Goal: Use online tool/utility: Utilize a website feature to perform a specific function

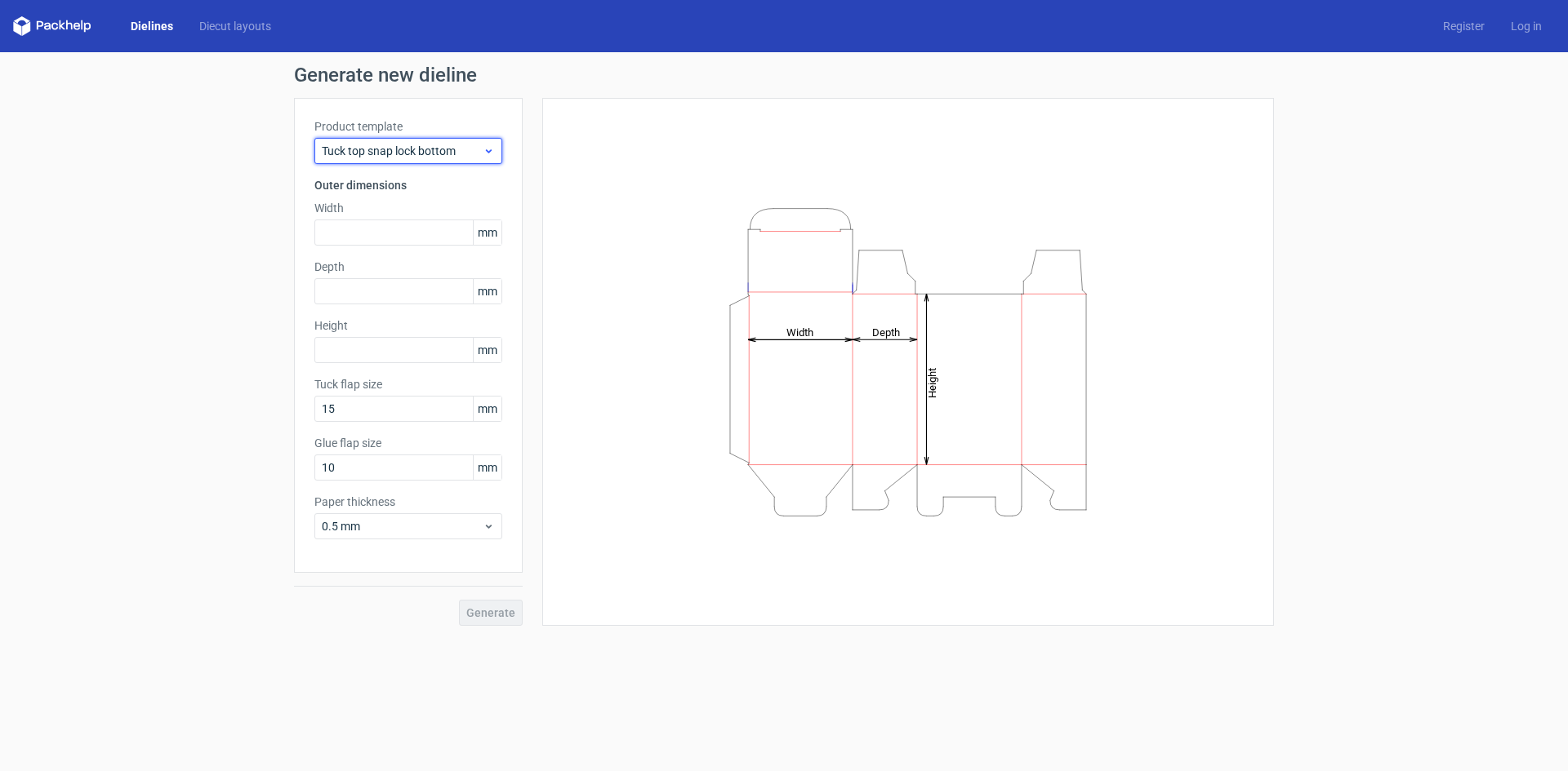
click at [447, 149] on span "Tuck top snap lock bottom" at bounding box center [402, 151] width 161 height 16
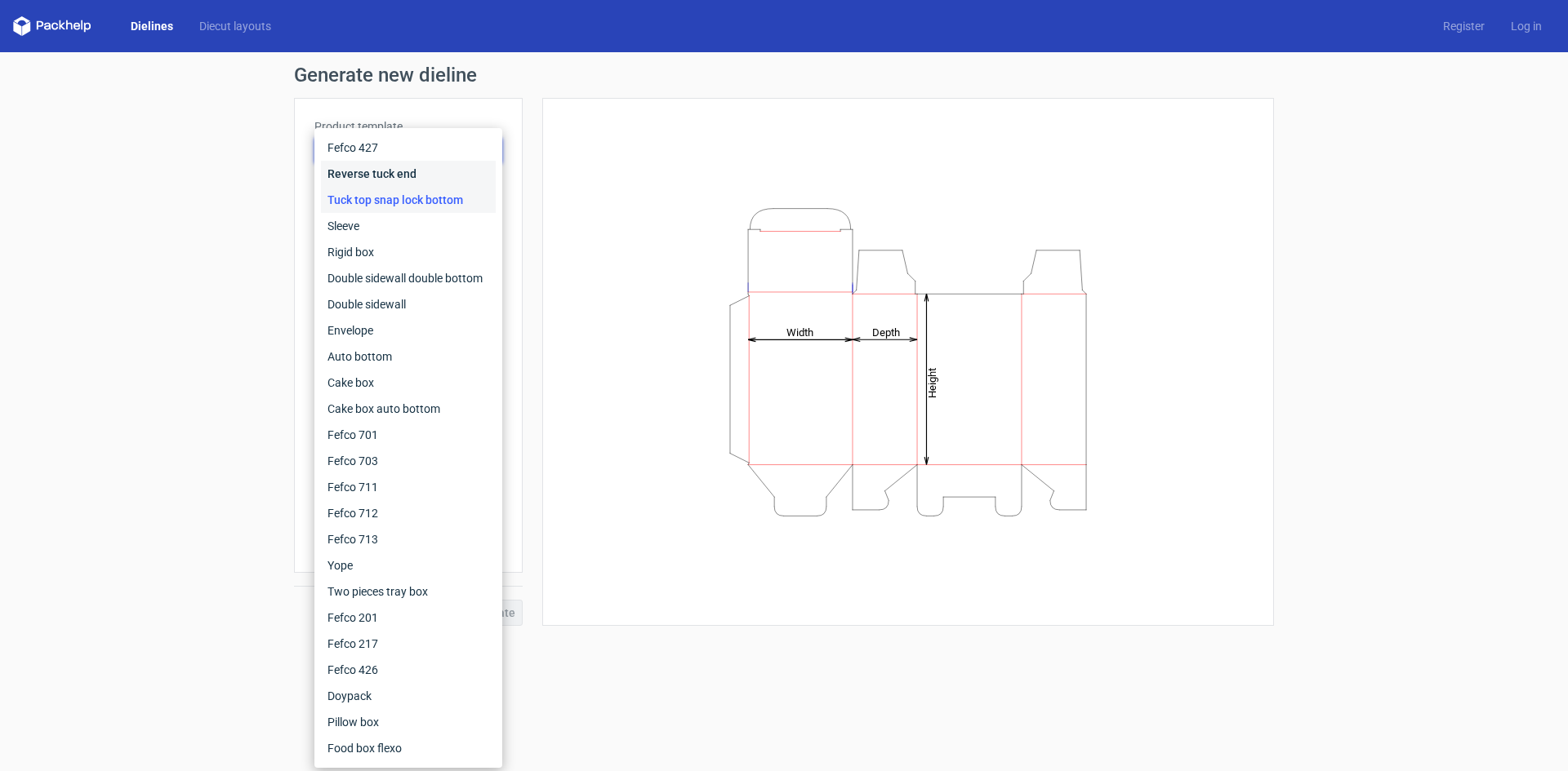
click at [357, 170] on div "Reverse tuck end" at bounding box center [408, 174] width 175 height 27
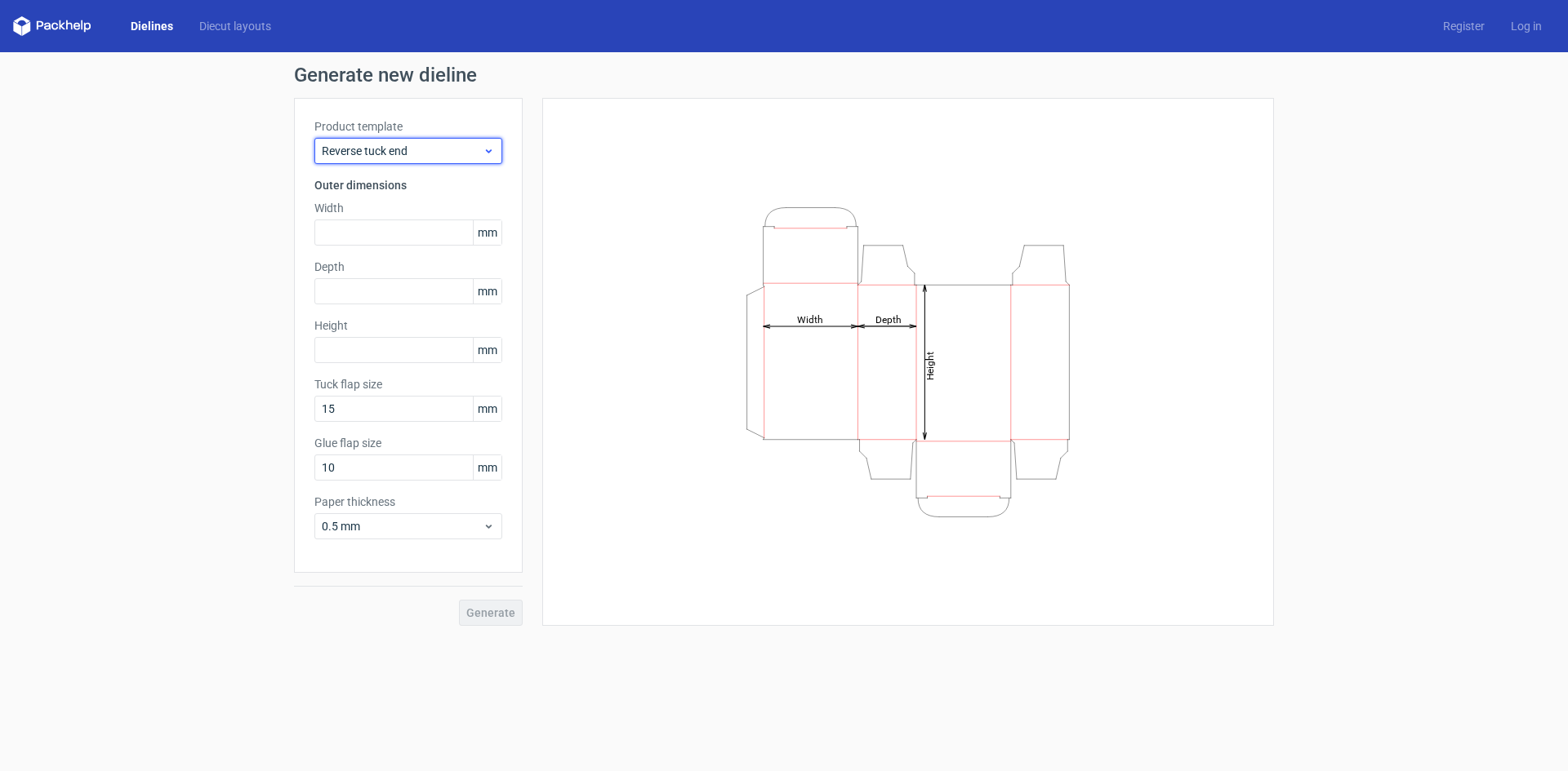
click at [387, 154] on span "Reverse tuck end" at bounding box center [402, 151] width 161 height 16
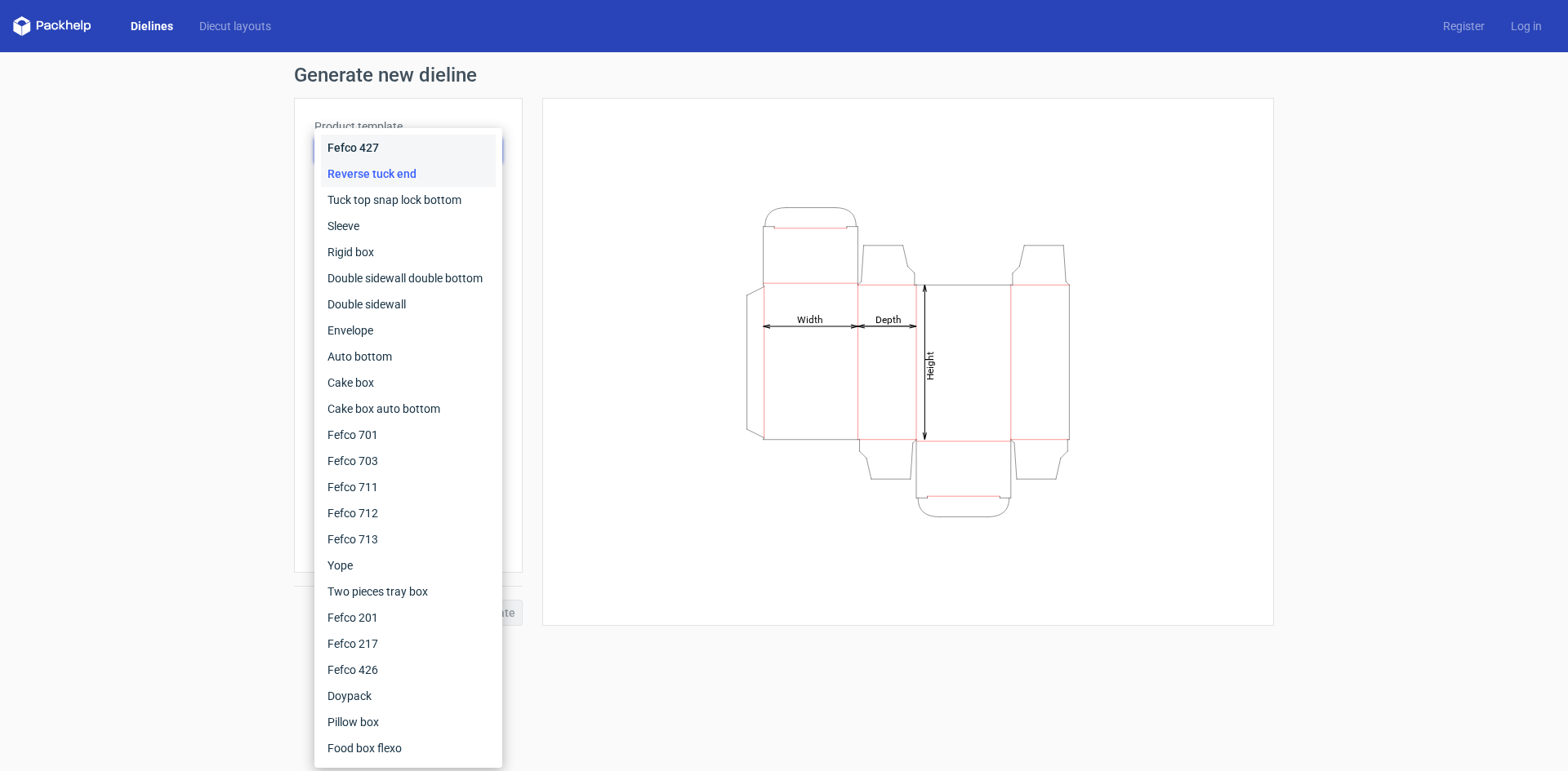
click at [371, 150] on div "Fefco 427" at bounding box center [408, 147] width 175 height 27
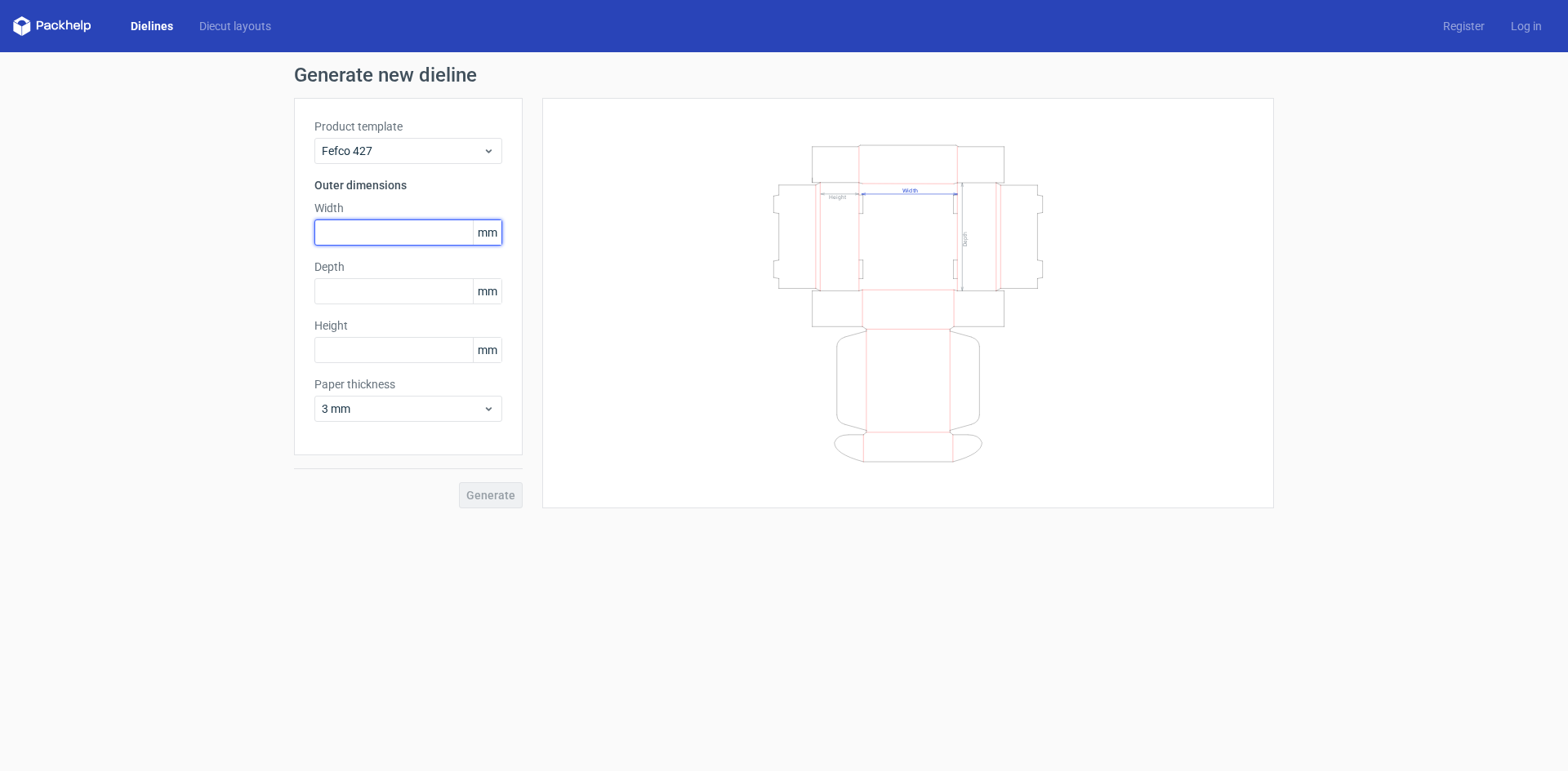
click at [387, 237] on input "text" at bounding box center [408, 233] width 188 height 27
type input "470"
click at [425, 297] on input "text" at bounding box center [408, 291] width 188 height 27
type input "225"
click at [395, 355] on input "text" at bounding box center [408, 350] width 188 height 27
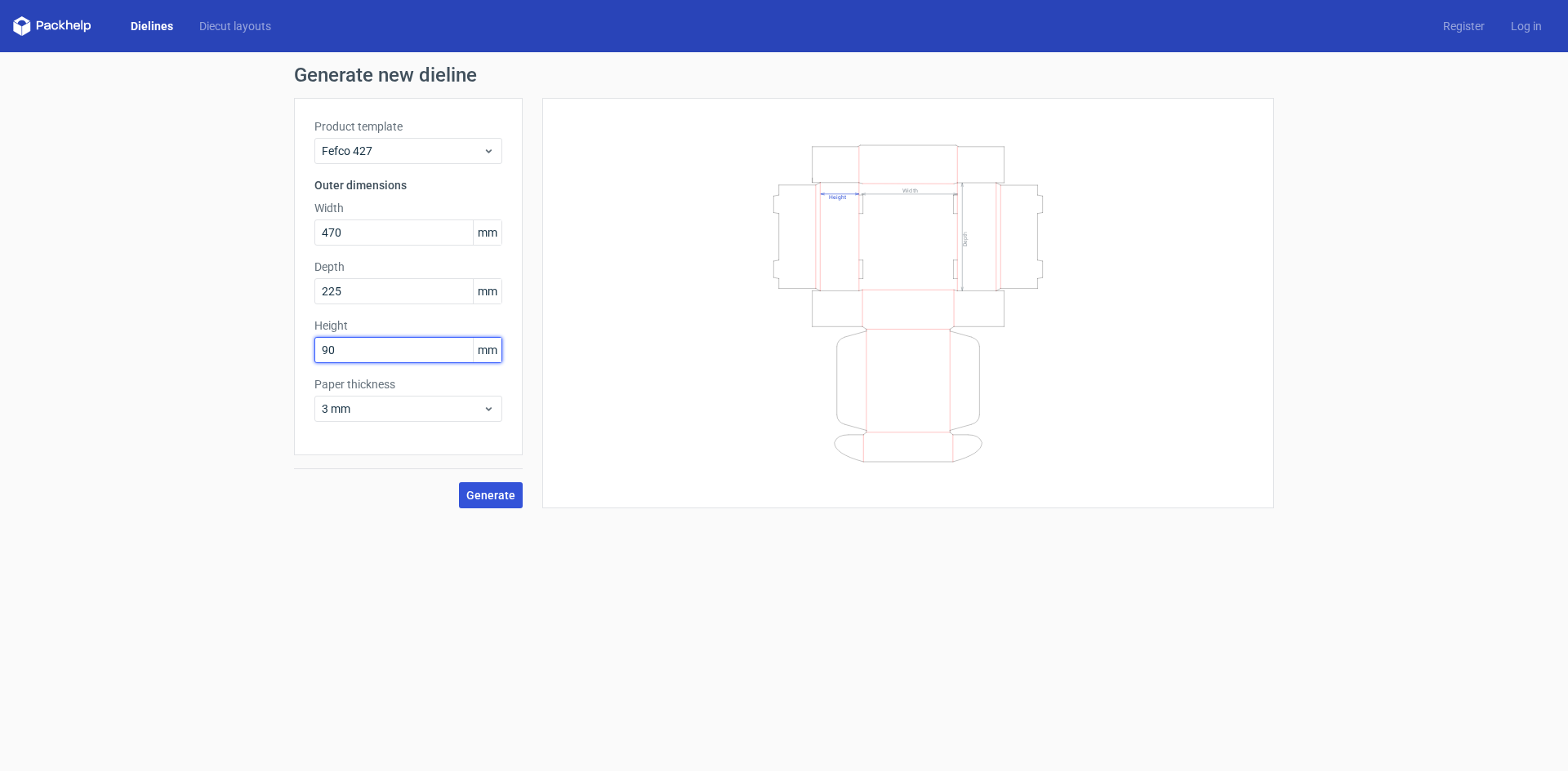
type input "90"
click at [500, 492] on span "Generate" at bounding box center [490, 495] width 49 height 11
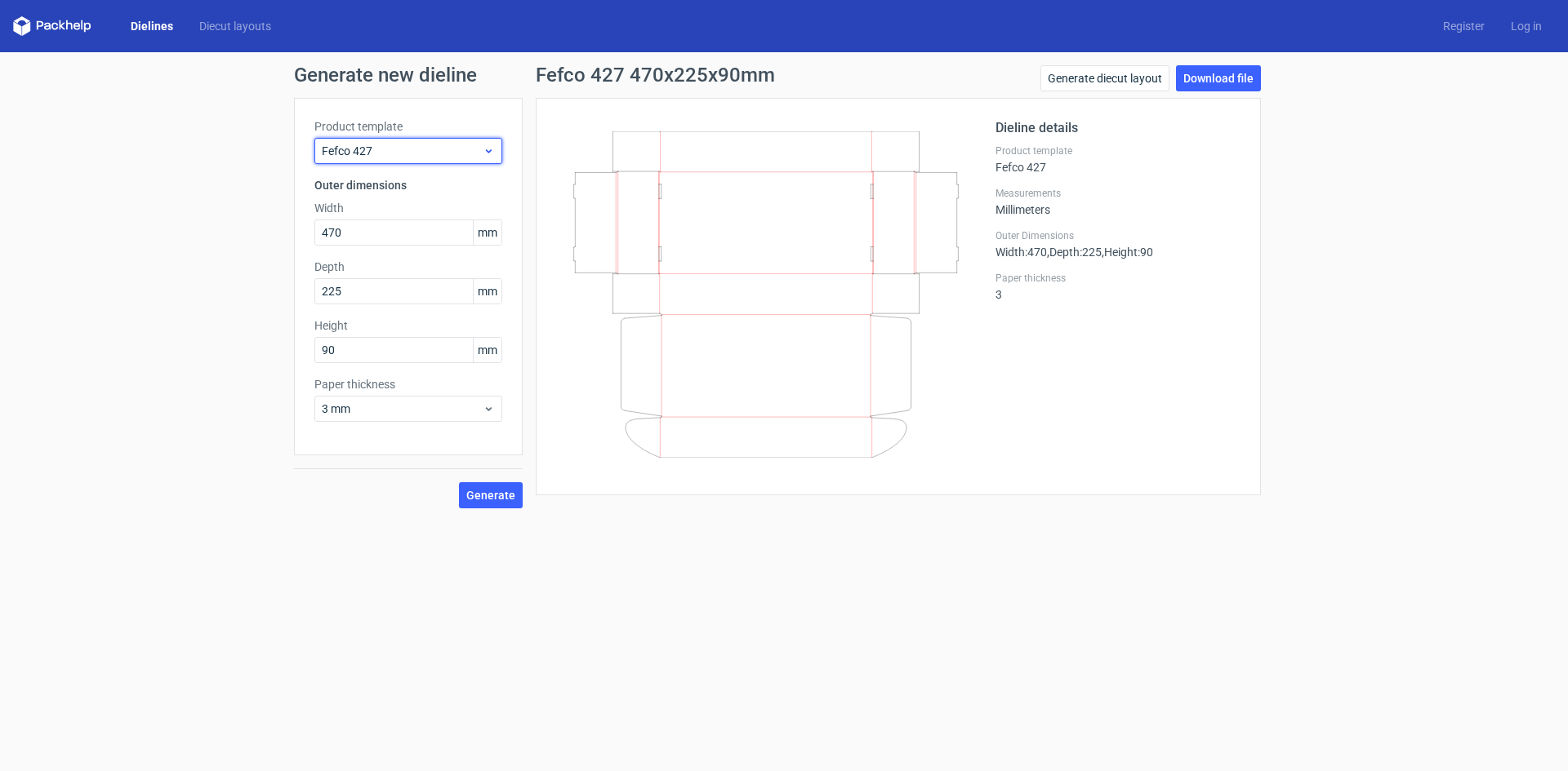
click at [422, 154] on span "Fefco 427" at bounding box center [402, 151] width 161 height 16
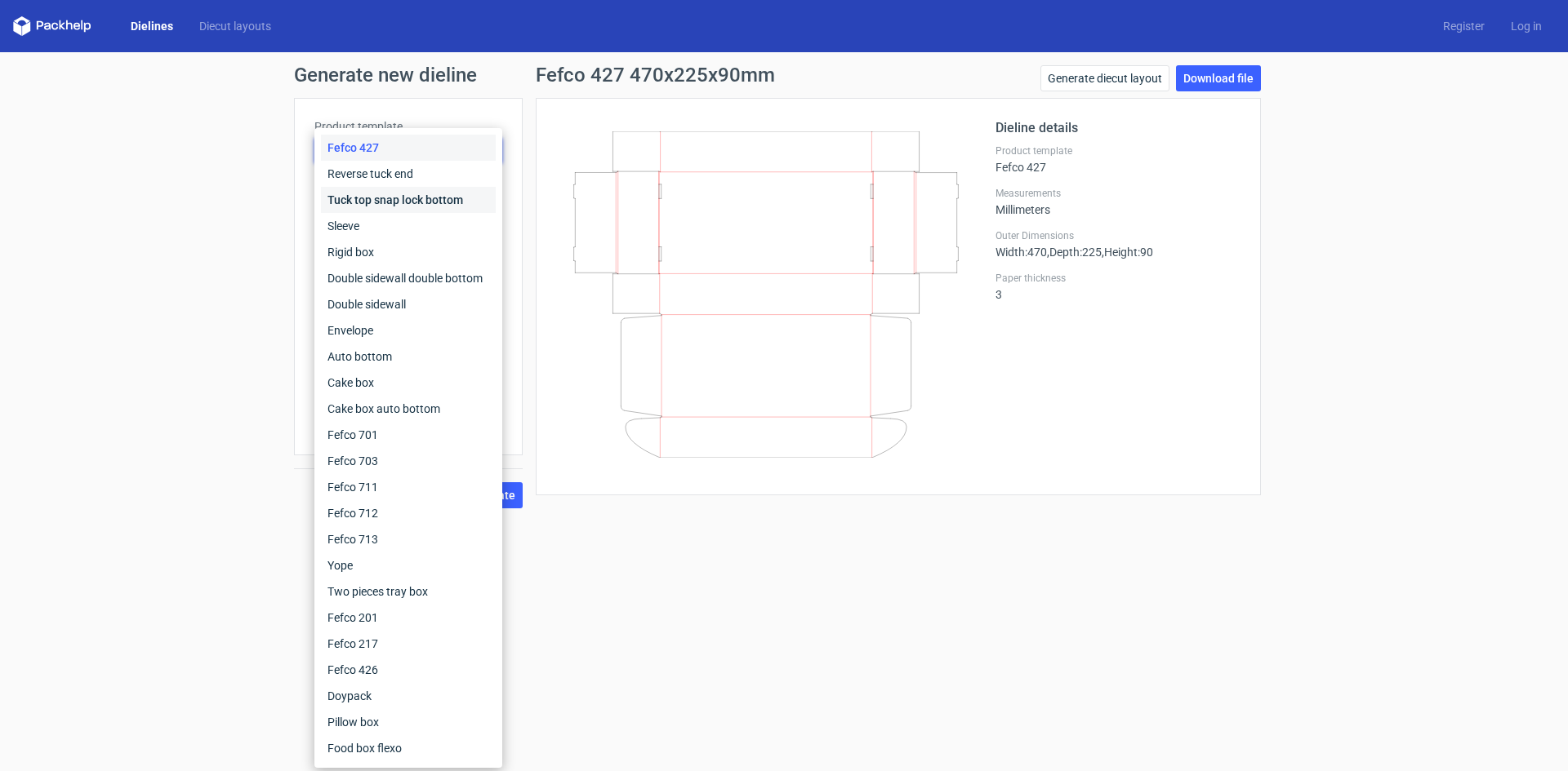
click at [417, 198] on div "Tuck top snap lock bottom" at bounding box center [408, 200] width 175 height 27
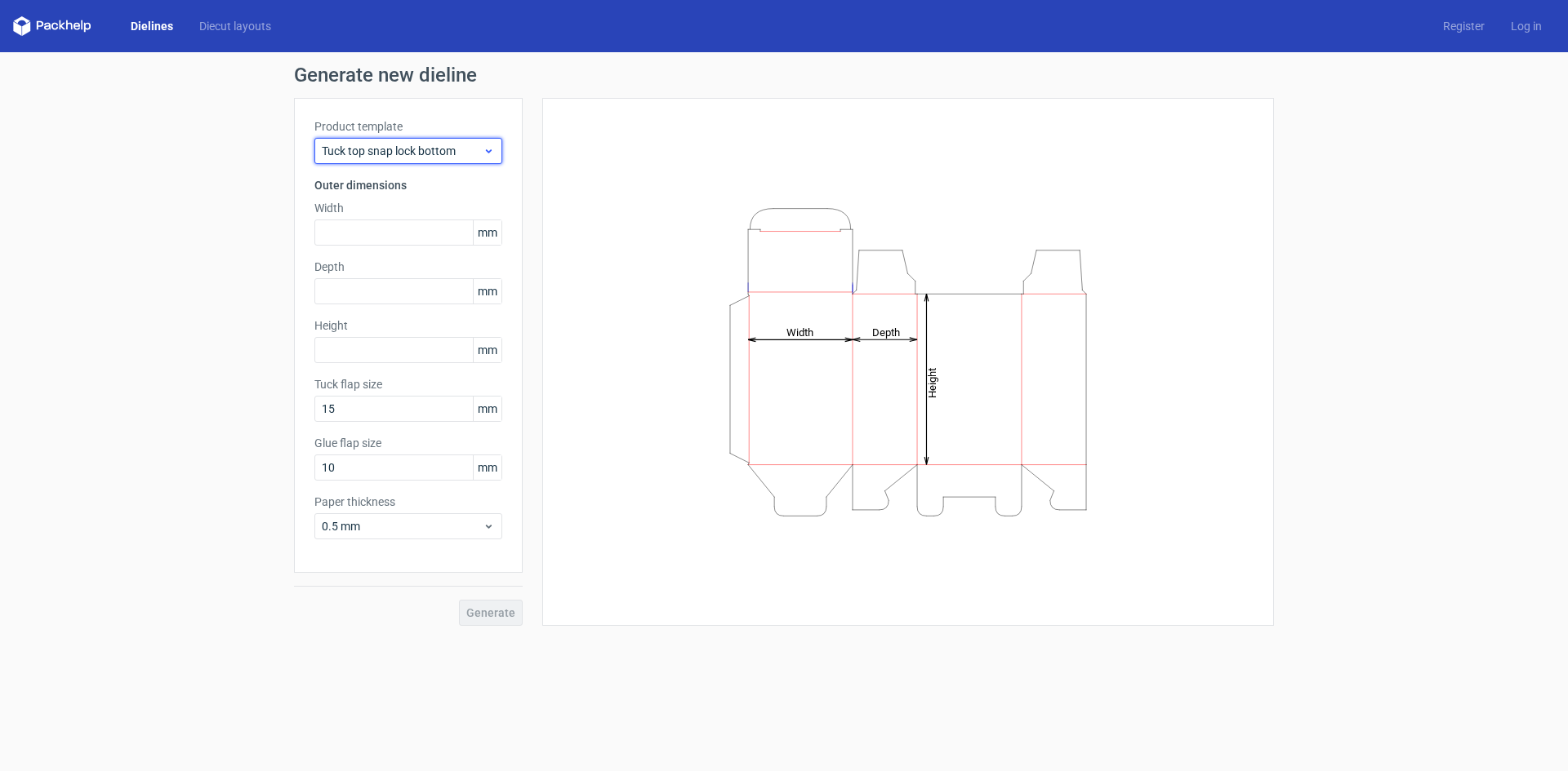
click at [414, 152] on span "Tuck top snap lock bottom" at bounding box center [402, 151] width 161 height 16
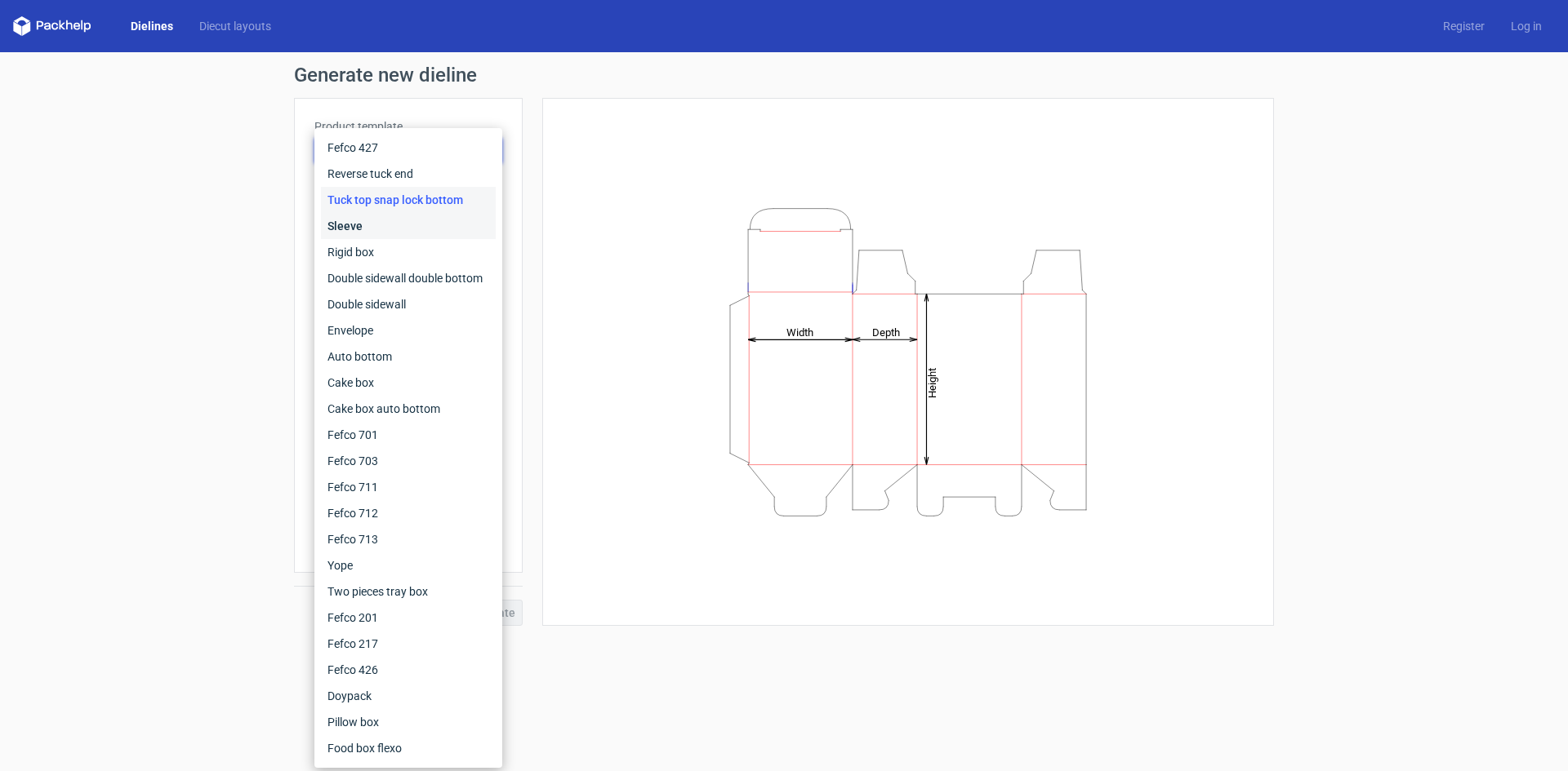
click at [367, 222] on div "Sleeve" at bounding box center [408, 226] width 175 height 27
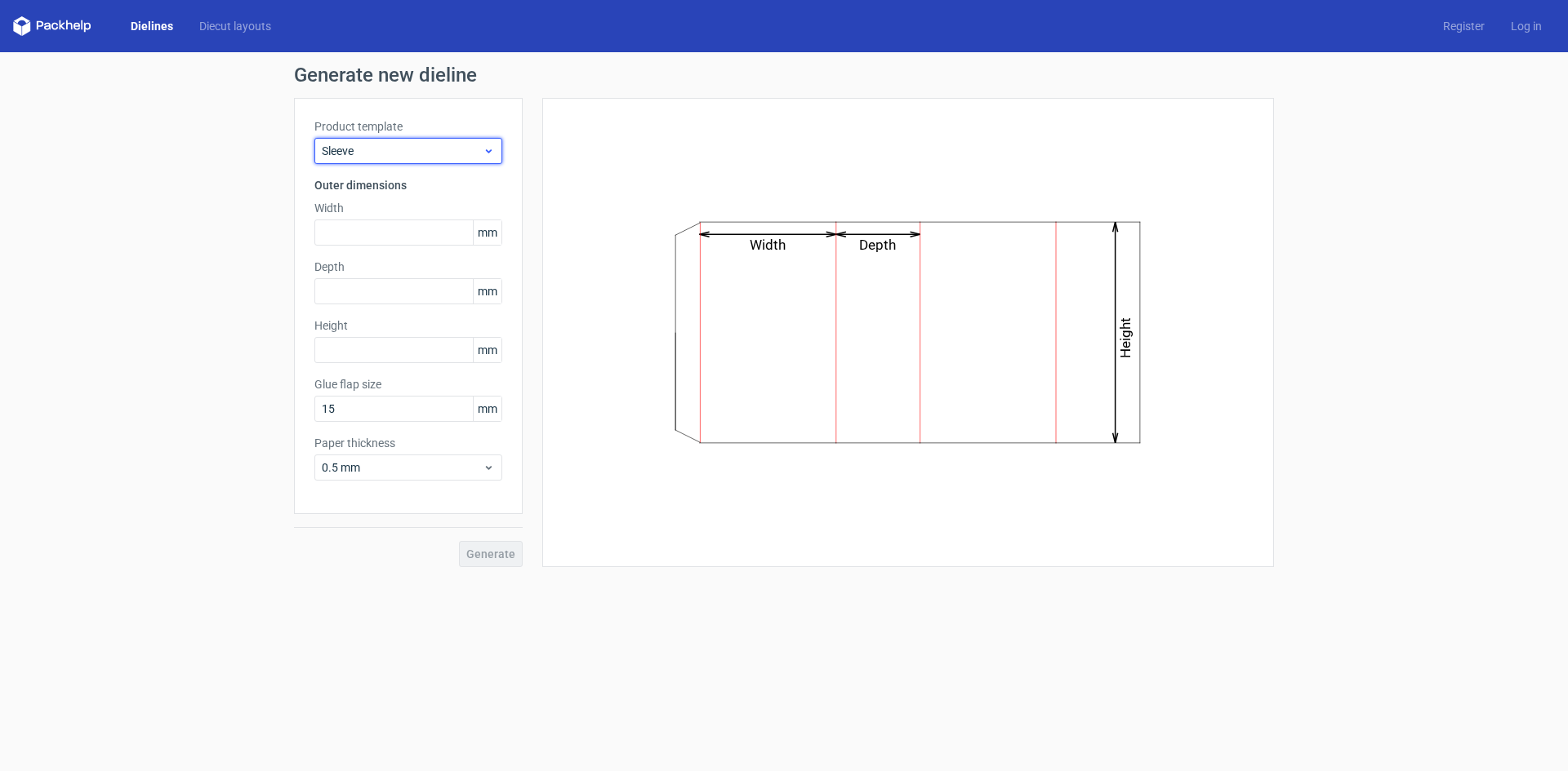
click at [425, 151] on span "Sleeve" at bounding box center [402, 151] width 161 height 16
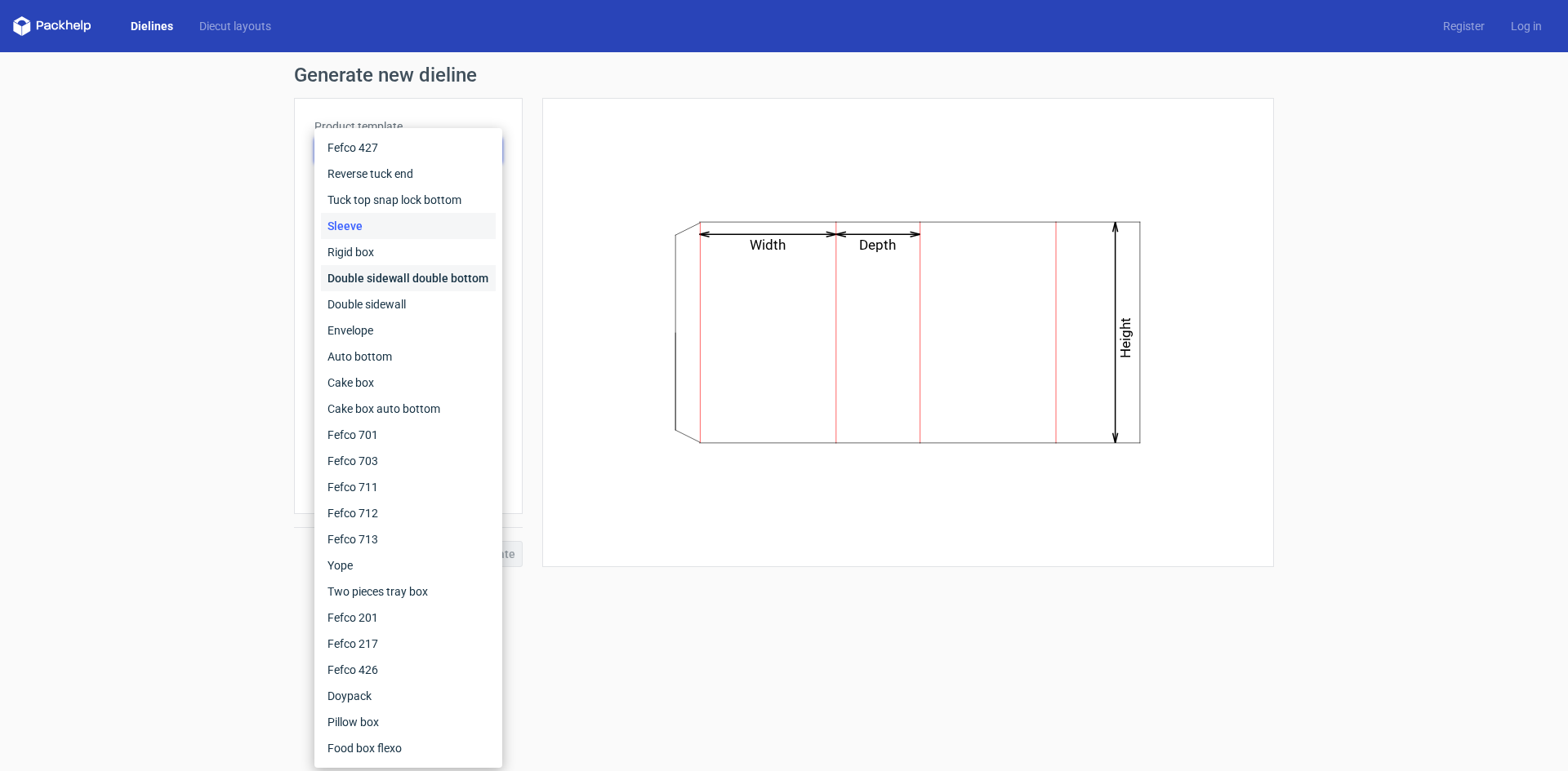
click at [385, 281] on div "Double sidewall double bottom" at bounding box center [408, 278] width 175 height 27
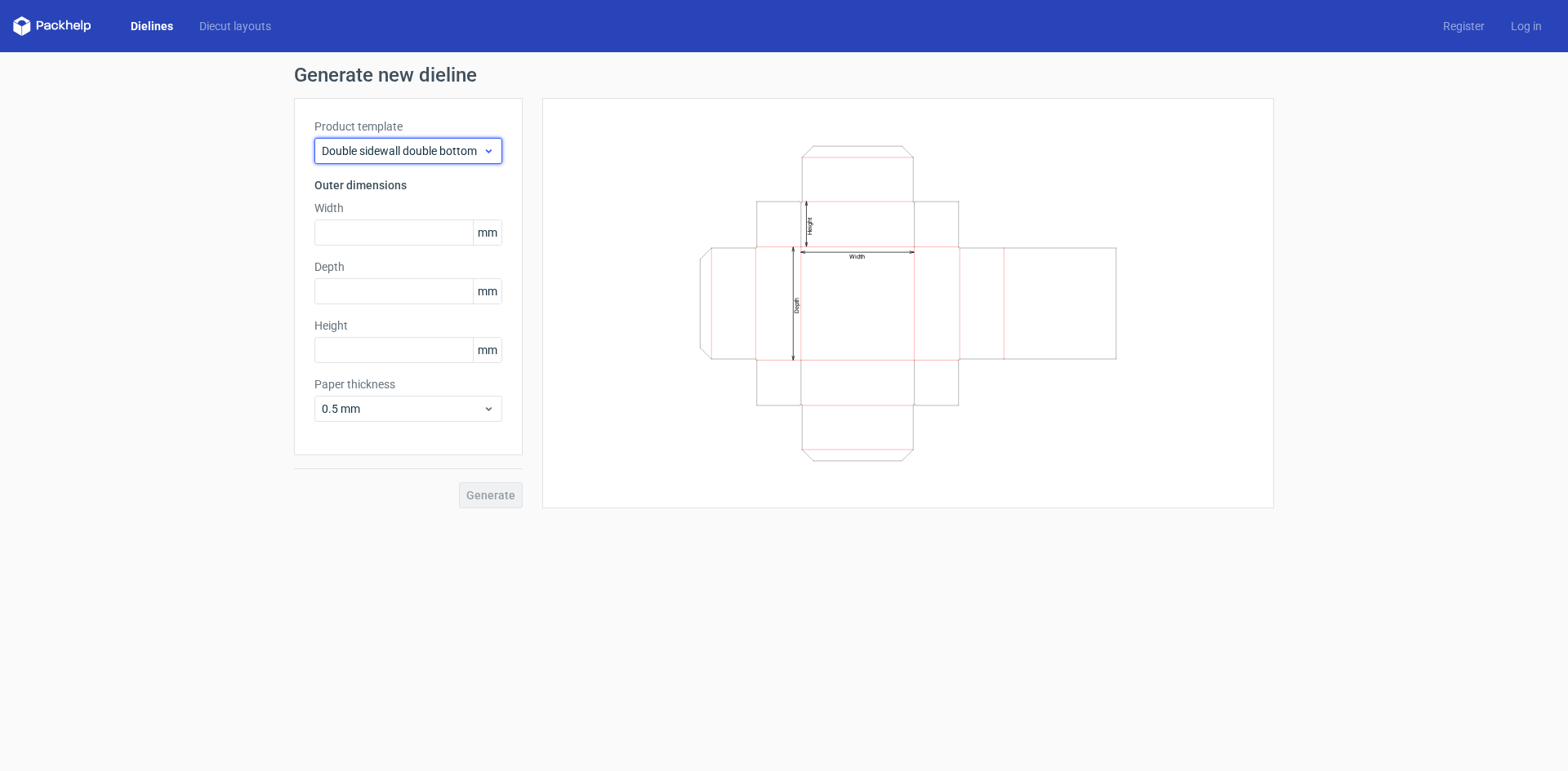
click at [434, 147] on span "Double sidewall double bottom" at bounding box center [402, 151] width 161 height 16
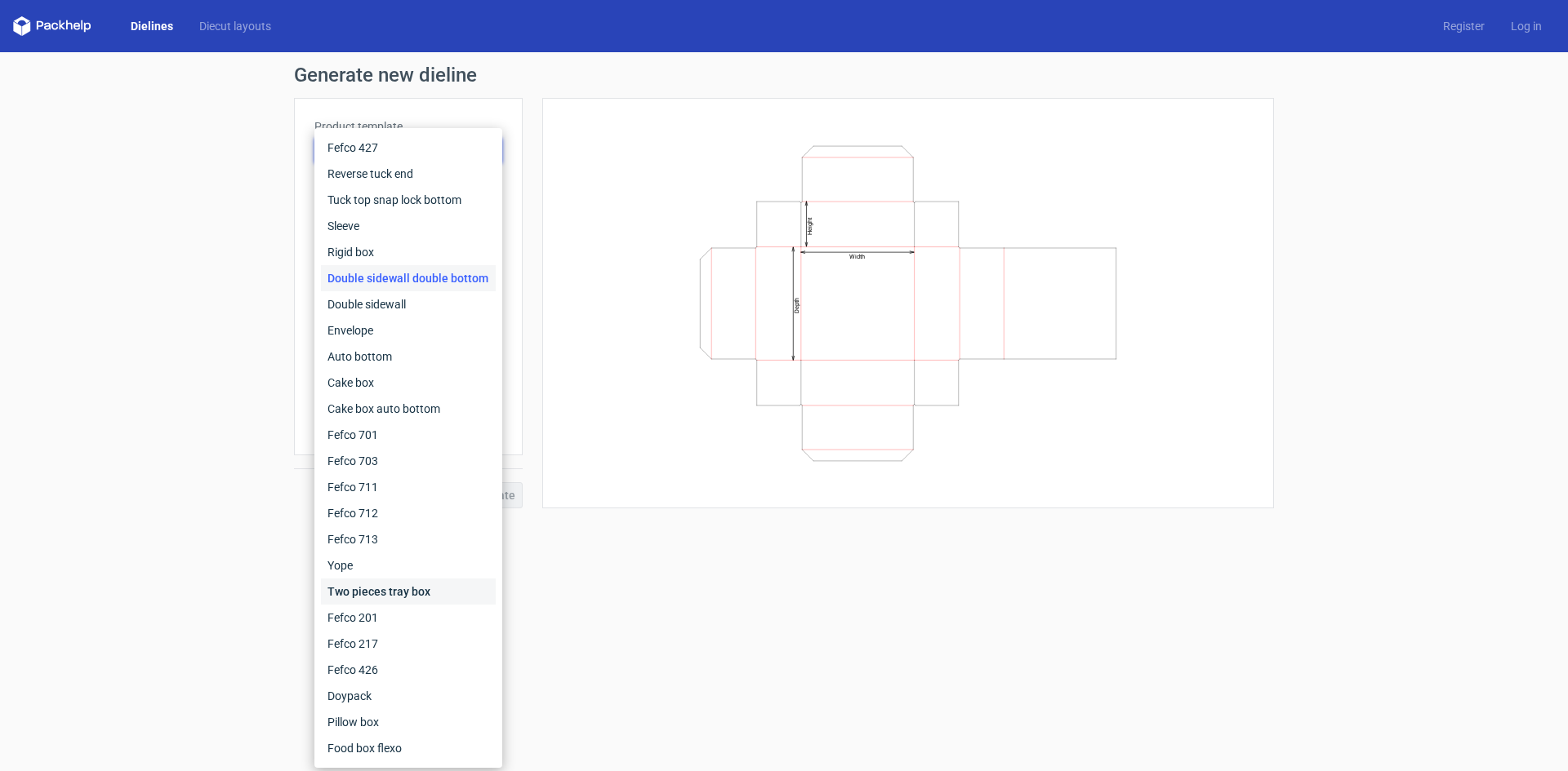
click at [391, 590] on div "Two pieces tray box" at bounding box center [408, 592] width 175 height 27
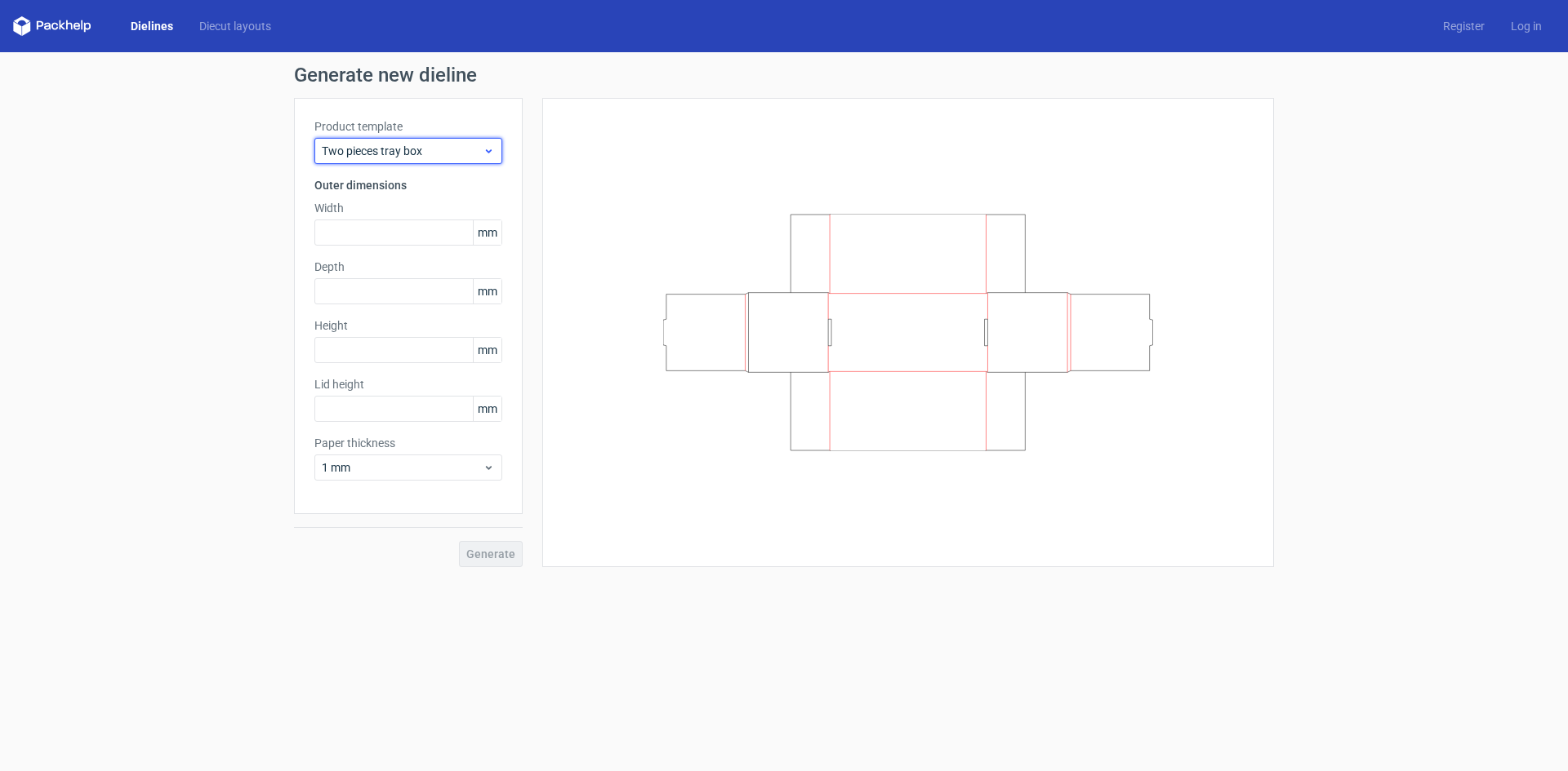
click at [470, 151] on span "Two pieces tray box" at bounding box center [402, 151] width 161 height 16
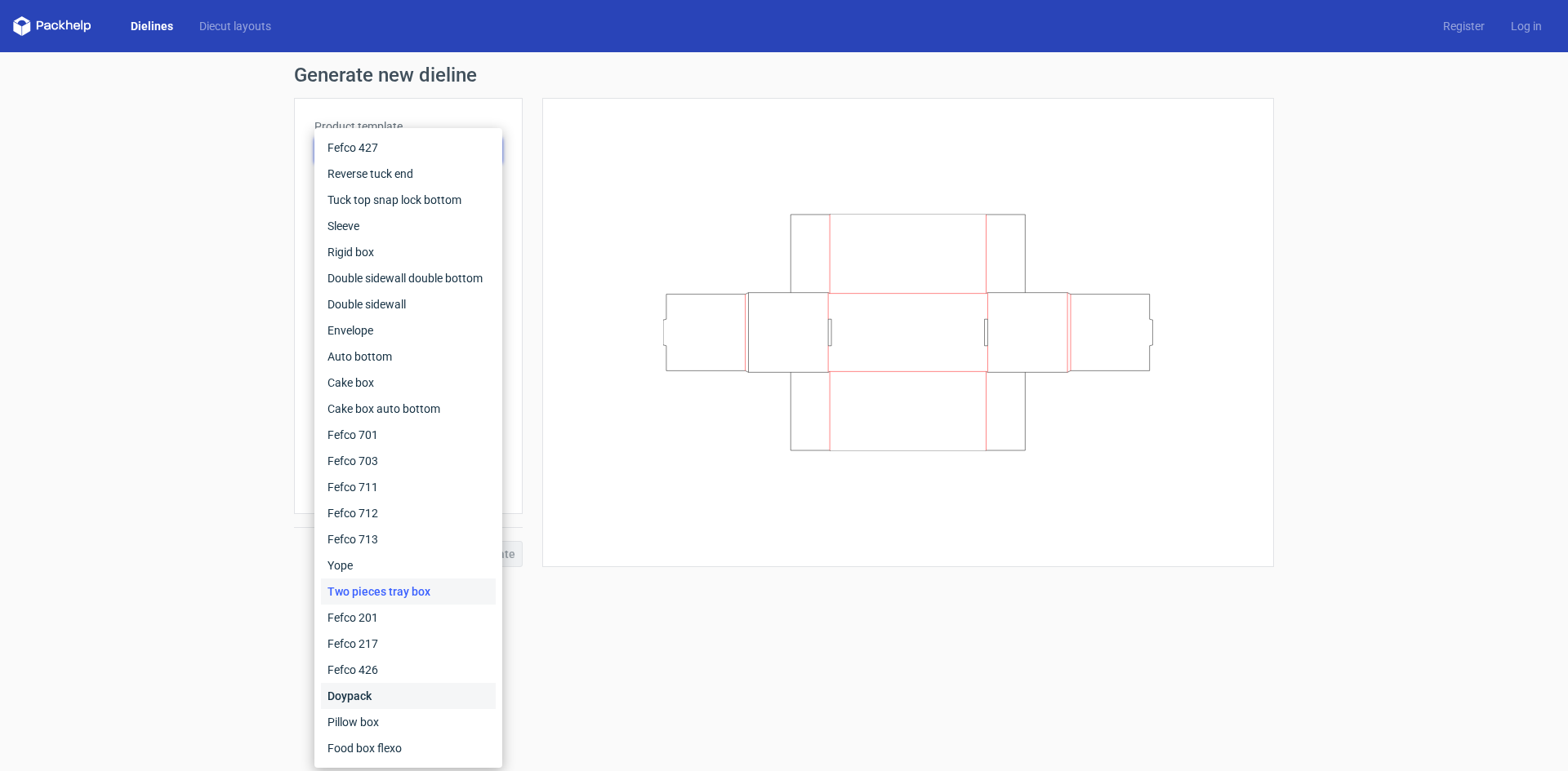
click at [361, 696] on div "Doypack" at bounding box center [408, 696] width 175 height 27
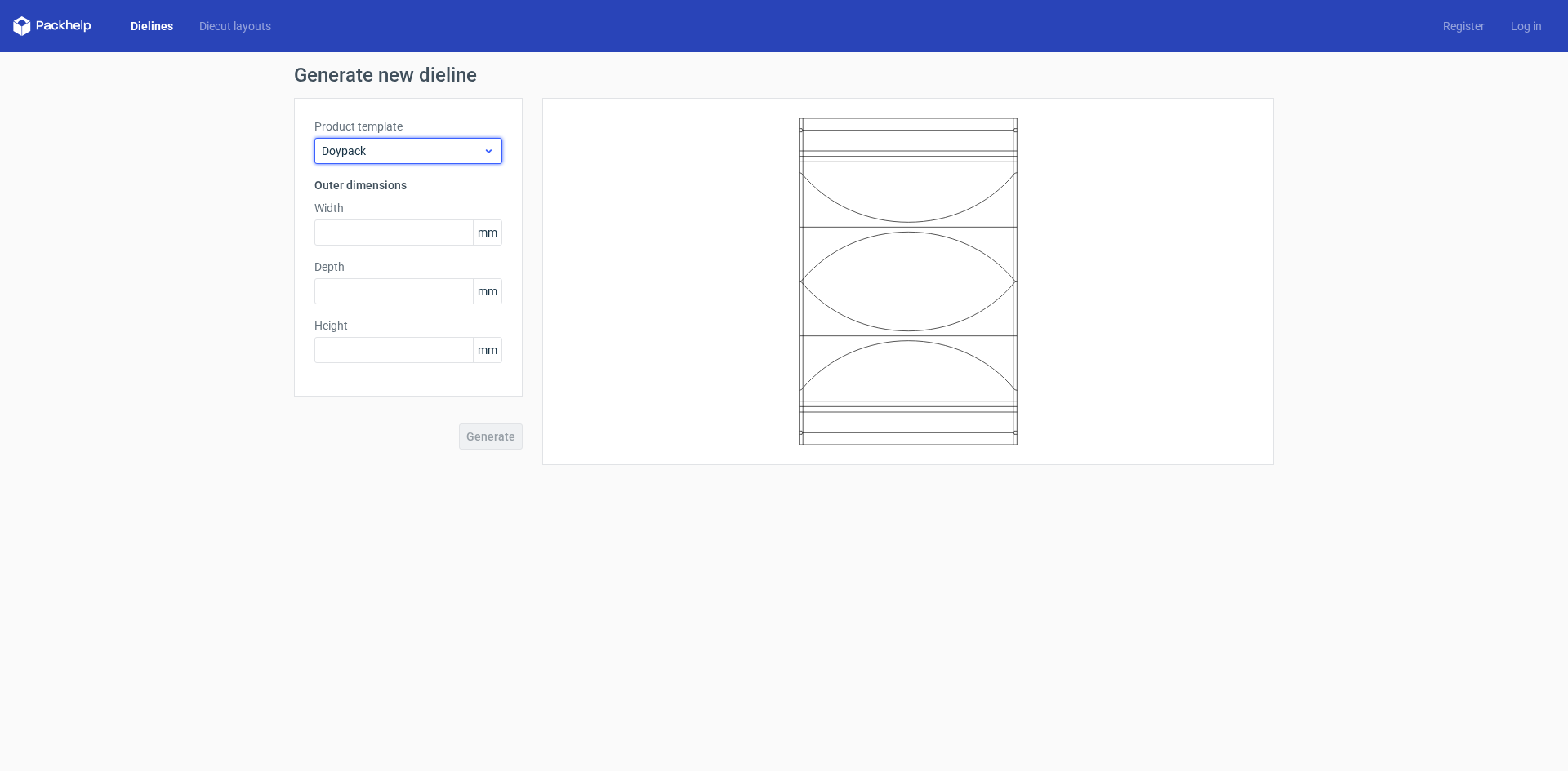
click at [464, 156] on span "Doypack" at bounding box center [402, 151] width 161 height 16
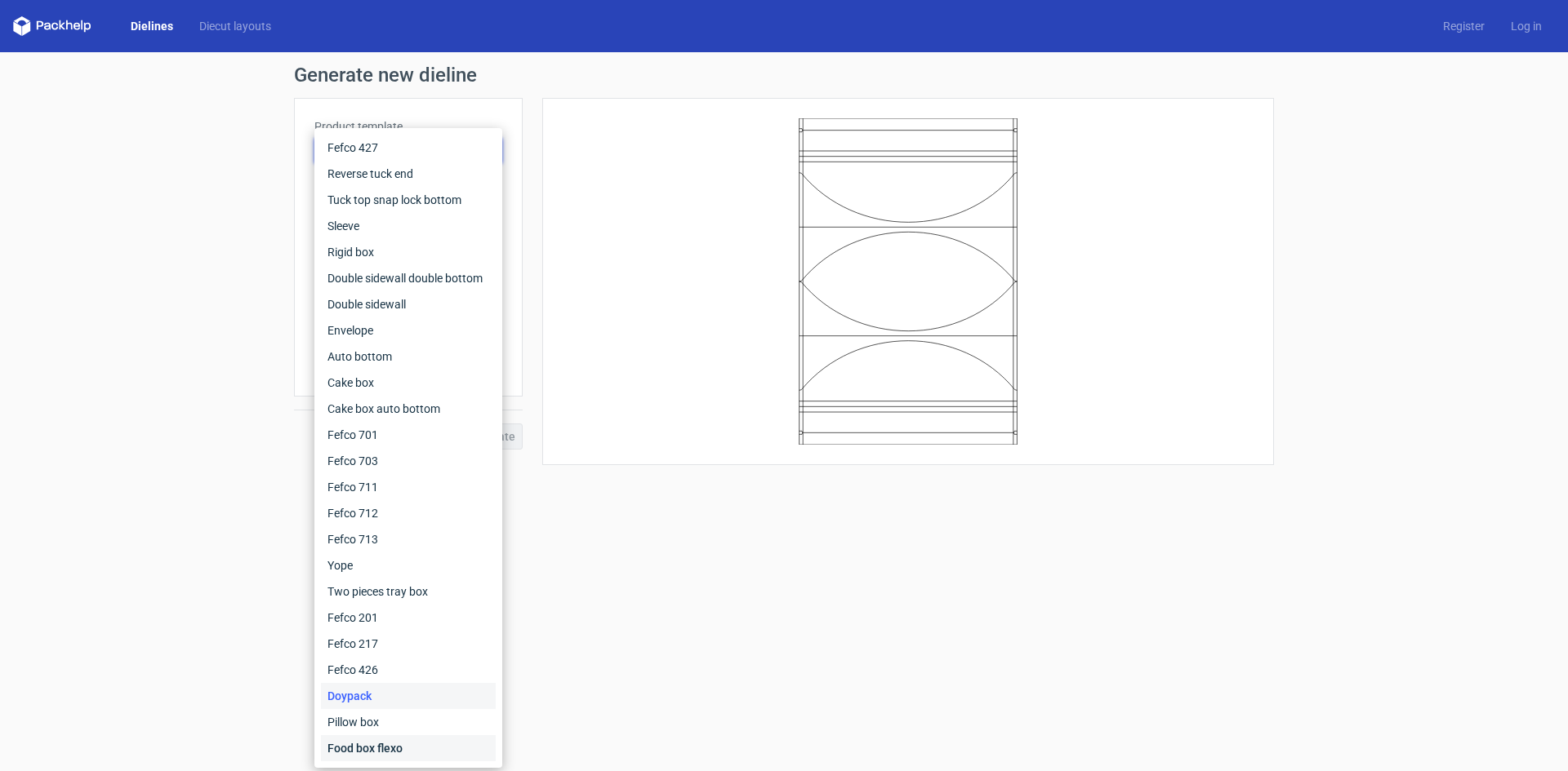
click at [376, 748] on div "Food box flexo" at bounding box center [408, 748] width 175 height 27
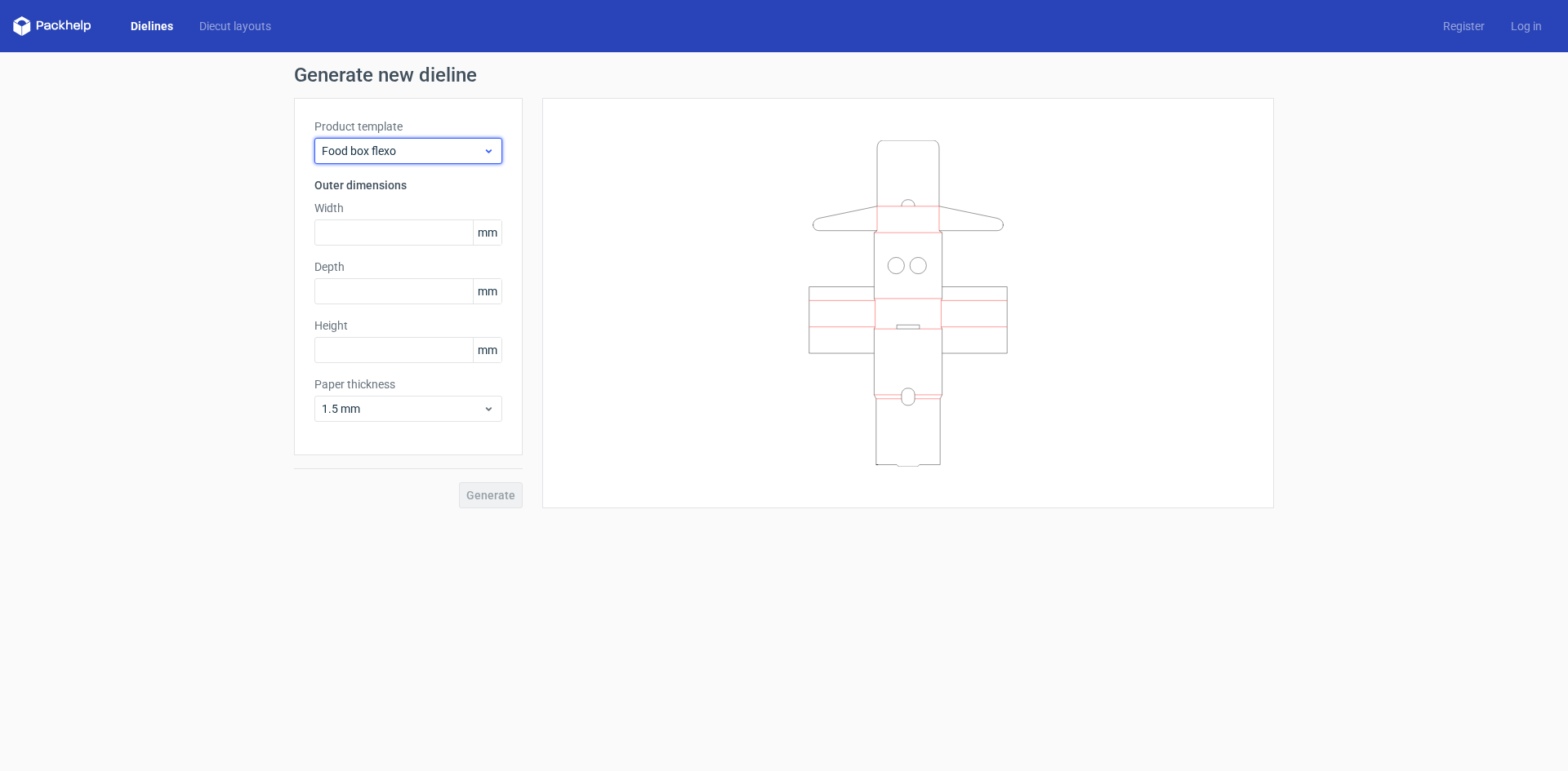
click at [444, 147] on span "Food box flexo" at bounding box center [402, 151] width 161 height 16
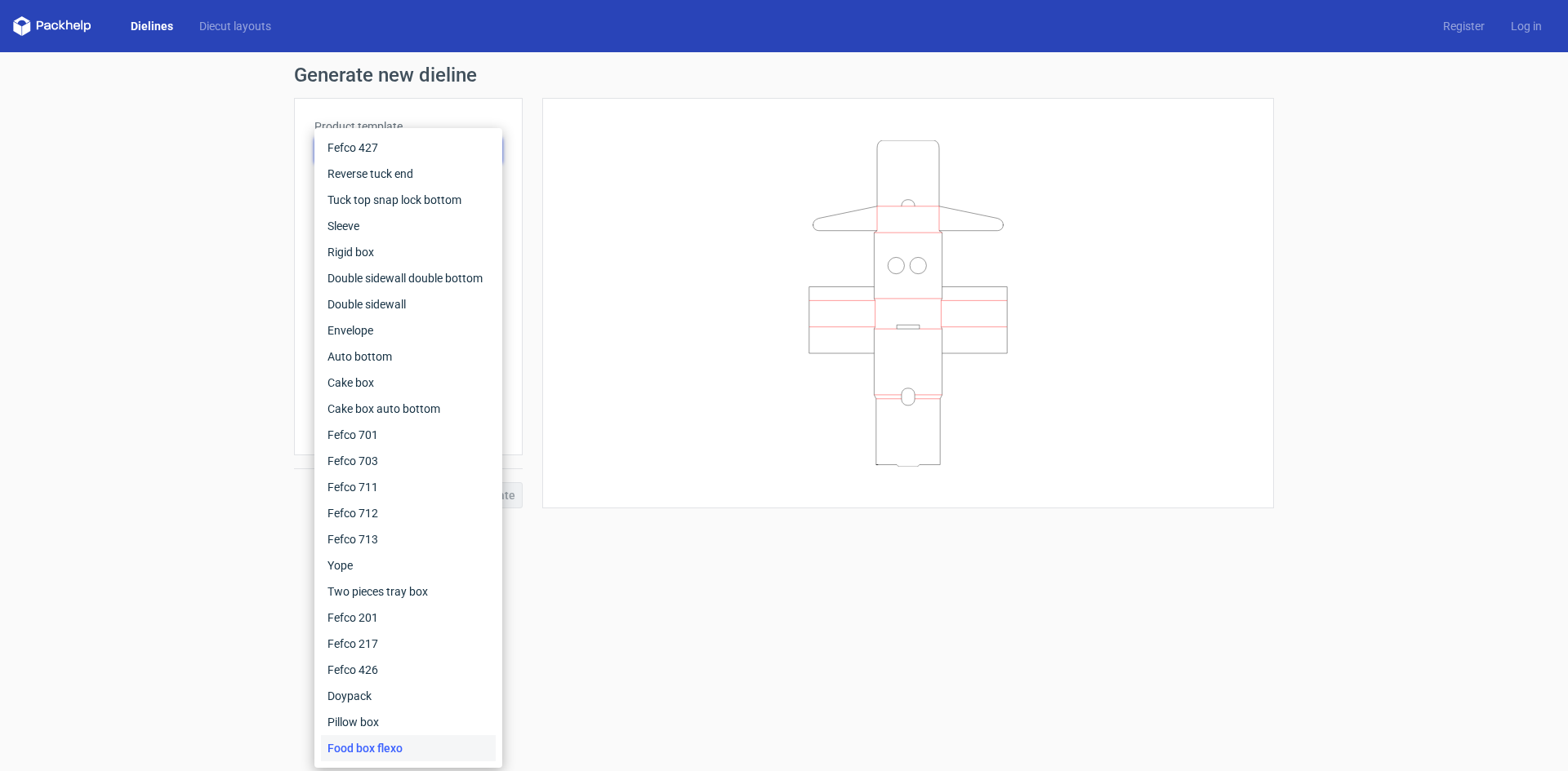
click at [255, 40] on div "Dielines Diecut layouts Register Log in" at bounding box center [784, 26] width 1568 height 52
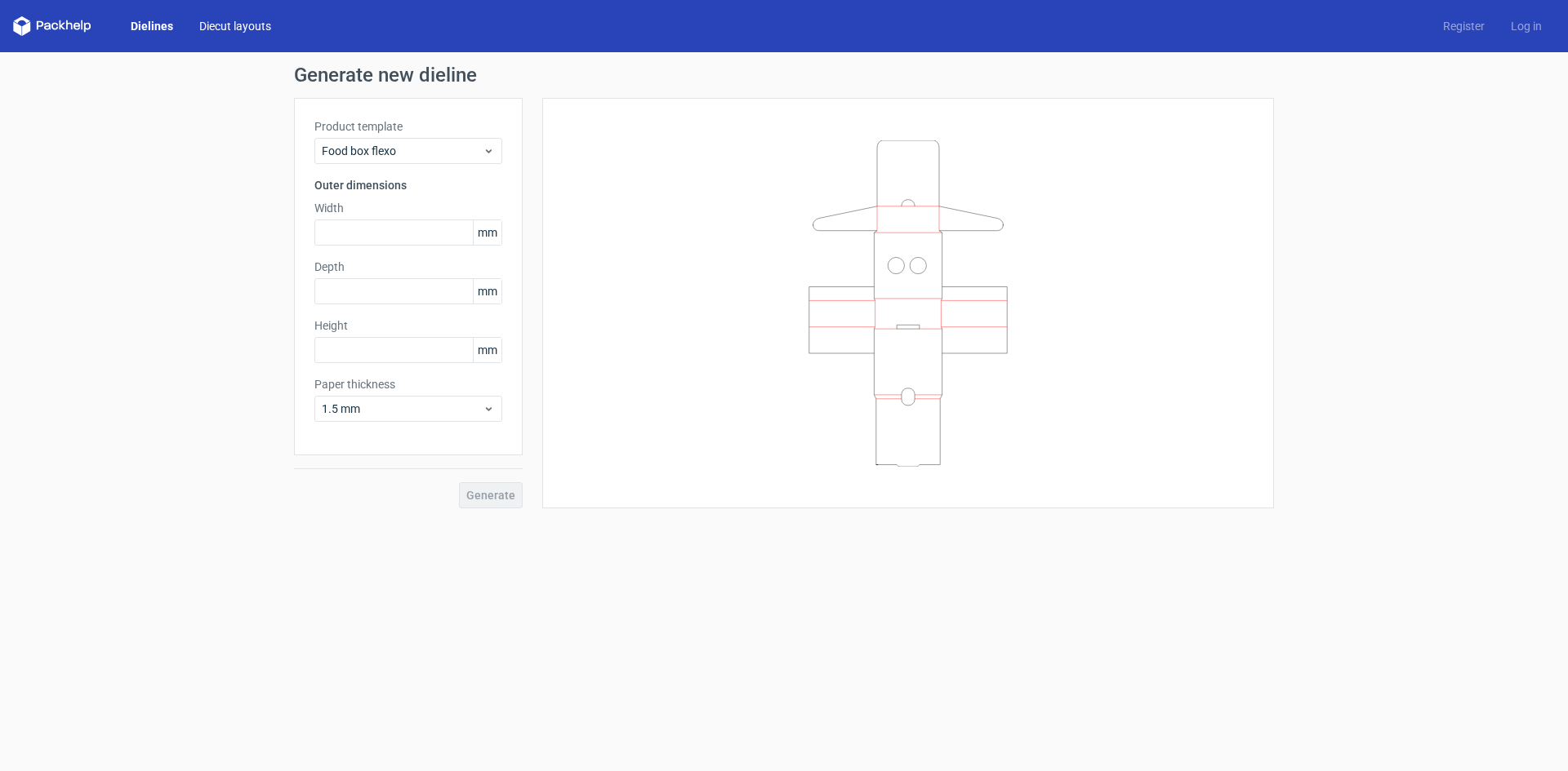
click at [245, 27] on link "Diecut layouts" at bounding box center [234, 27] width 98 height 16
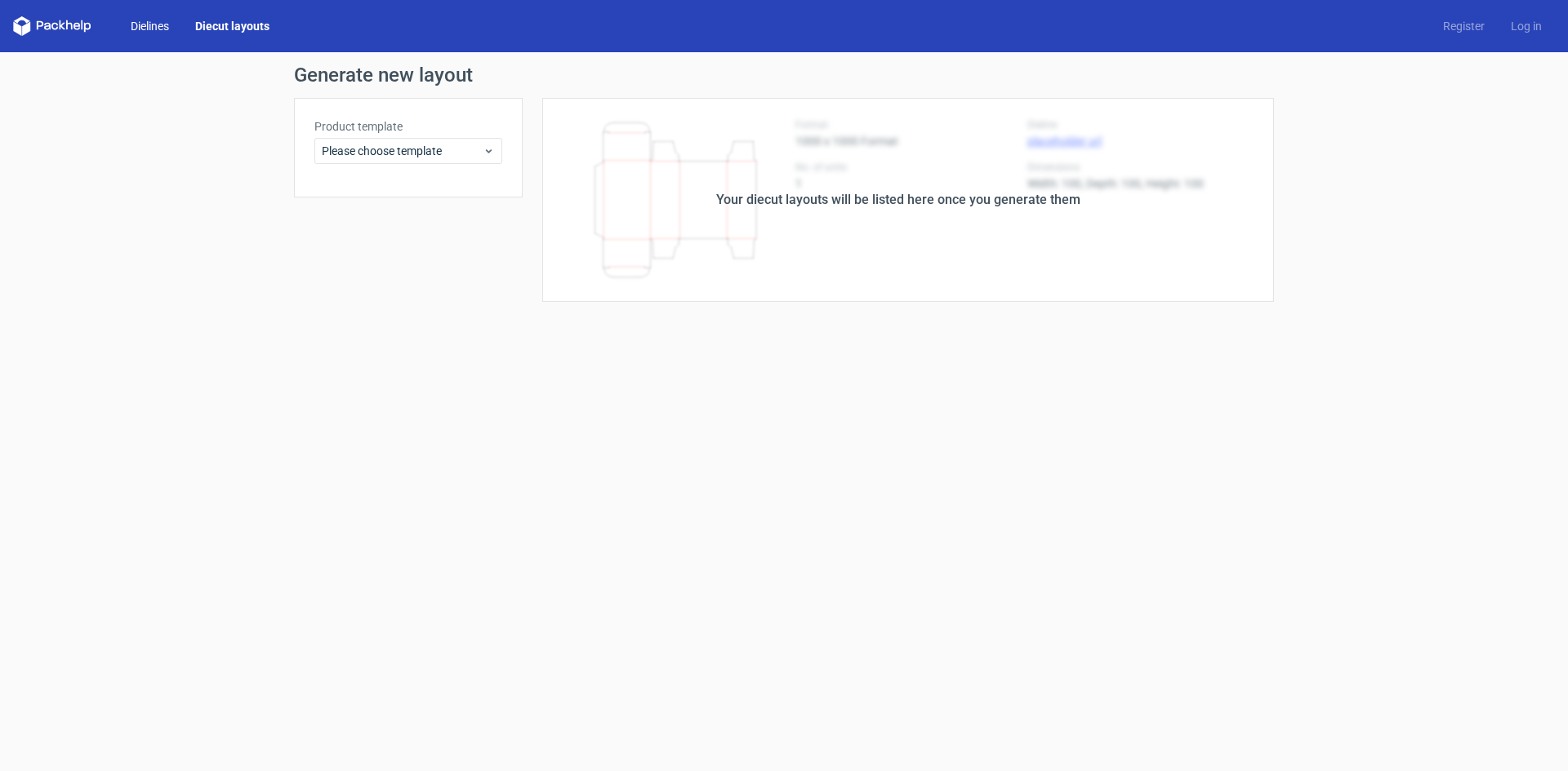
click at [139, 27] on link "Dielines" at bounding box center [149, 27] width 64 height 16
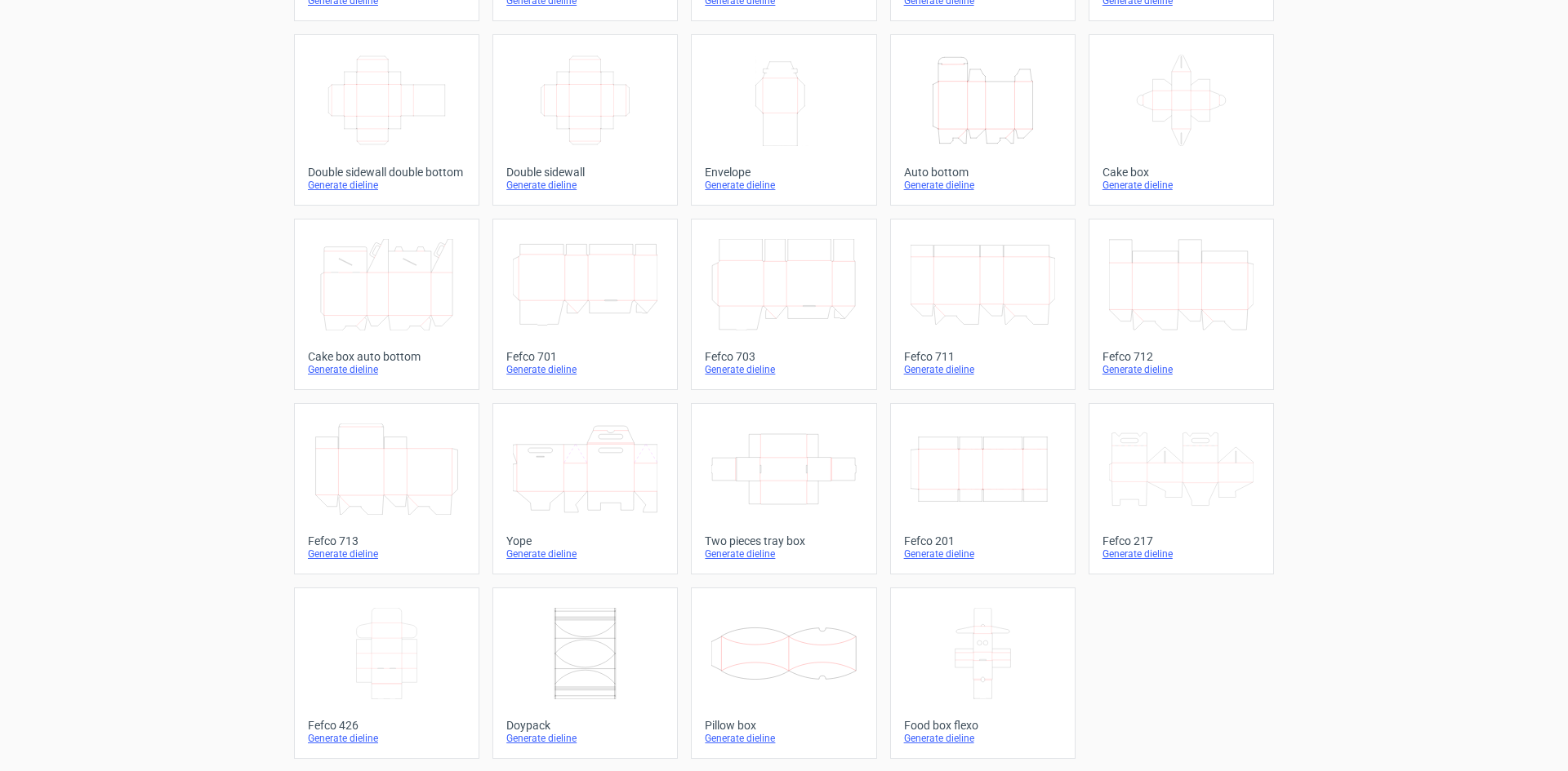
scroll to position [249, 0]
click at [967, 473] on icon "Width Depth Height" at bounding box center [983, 469] width 145 height 92
